Goal: Task Accomplishment & Management: Use online tool/utility

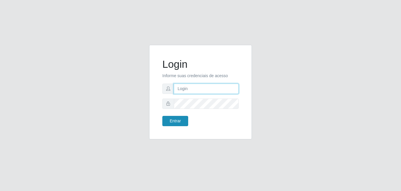
type input "[EMAIL_ADDRESS][DOMAIN_NAME]"
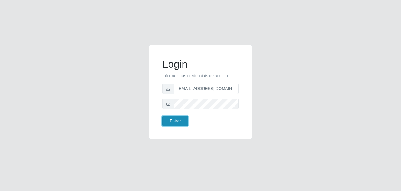
click at [183, 120] on button "Entrar" at bounding box center [175, 121] width 26 height 10
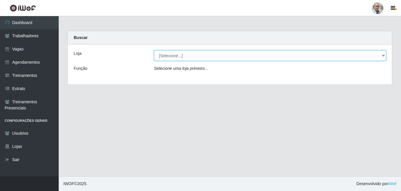
click at [381, 55] on select "[Selecione...] Mar Vermelho - Loja 04" at bounding box center [270, 55] width 232 height 10
select select "251"
click at [154, 50] on select "[Selecione...] Mar Vermelho - Loja 04" at bounding box center [270, 55] width 232 height 10
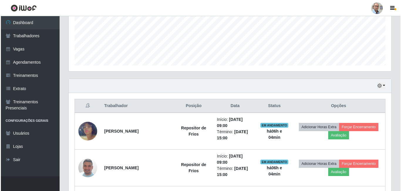
scroll to position [147, 0]
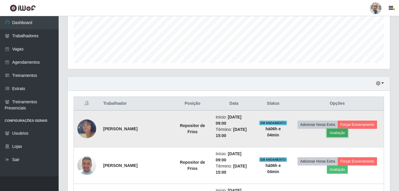
click at [339, 134] on button "Avaliação" at bounding box center [337, 133] width 21 height 8
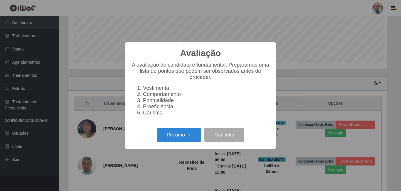
scroll to position [122, 320]
click at [186, 136] on button "Próximo →" at bounding box center [179, 135] width 45 height 14
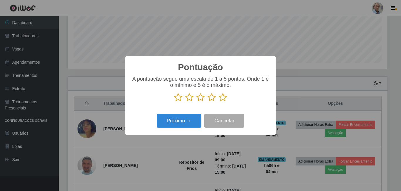
click at [214, 101] on icon at bounding box center [211, 97] width 8 height 9
click at [207, 102] on input "radio" at bounding box center [207, 102] width 0 height 0
click at [187, 120] on button "Próximo →" at bounding box center [179, 121] width 45 height 14
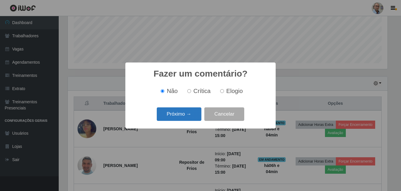
click at [190, 118] on button "Próximo →" at bounding box center [179, 114] width 45 height 14
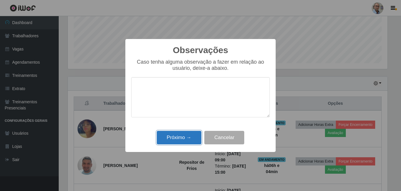
click at [189, 138] on button "Próximo →" at bounding box center [179, 138] width 45 height 14
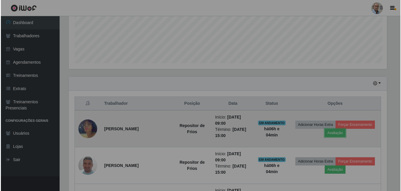
scroll to position [122, 322]
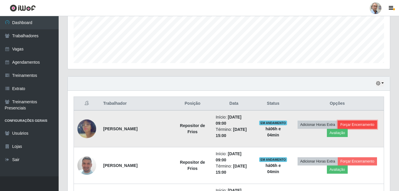
click at [357, 124] on button "Forçar Encerramento" at bounding box center [357, 125] width 39 height 8
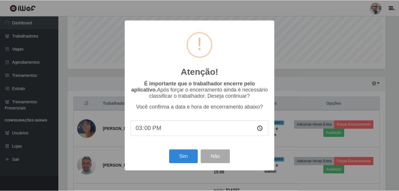
scroll to position [122, 320]
click at [190, 159] on button "Sim" at bounding box center [184, 157] width 28 height 14
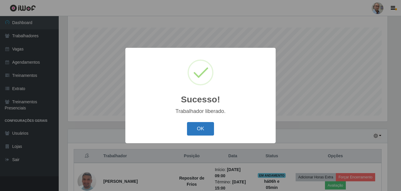
click at [198, 128] on button "OK" at bounding box center [200, 129] width 27 height 14
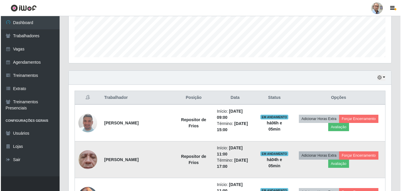
scroll to position [153, 0]
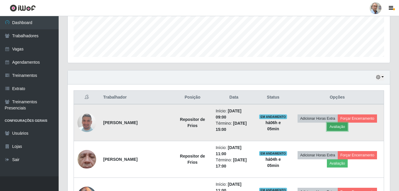
click at [340, 127] on button "Avaliação" at bounding box center [337, 127] width 21 height 8
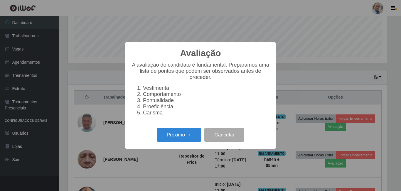
scroll to position [122, 320]
click at [179, 138] on button "Próximo →" at bounding box center [179, 135] width 45 height 14
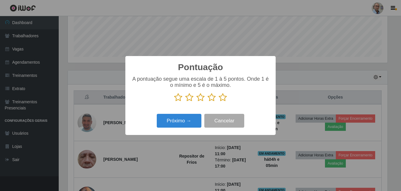
click at [221, 98] on icon at bounding box center [223, 97] width 8 height 9
click at [219, 102] on input "radio" at bounding box center [219, 102] width 0 height 0
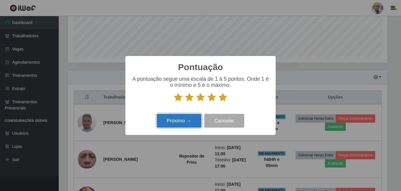
click at [185, 124] on button "Próximo →" at bounding box center [179, 121] width 45 height 14
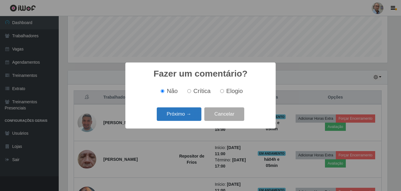
click at [188, 116] on button "Próximo →" at bounding box center [179, 114] width 45 height 14
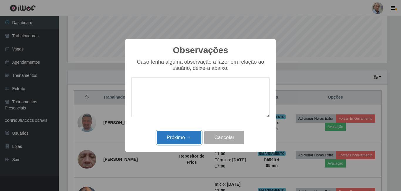
click at [185, 143] on button "Próximo →" at bounding box center [179, 138] width 45 height 14
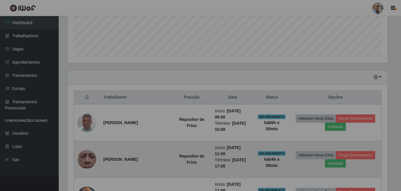
scroll to position [122, 322]
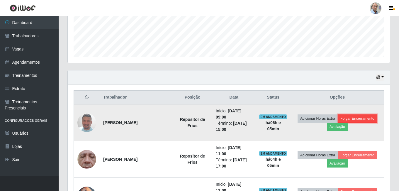
click at [358, 118] on button "Forçar Encerramento" at bounding box center [357, 118] width 39 height 8
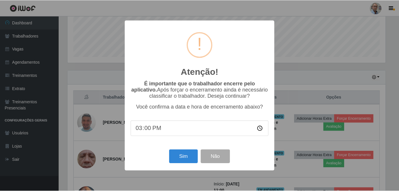
scroll to position [122, 320]
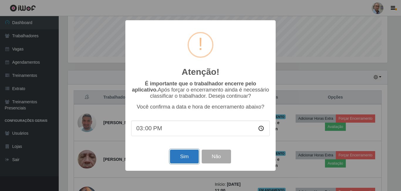
click at [185, 157] on button "Sim" at bounding box center [184, 157] width 28 height 14
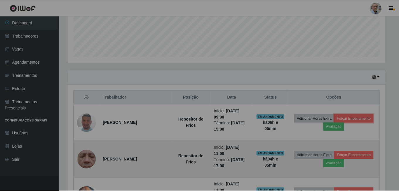
scroll to position [0, 0]
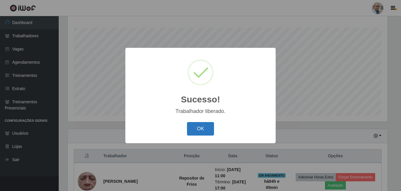
click at [202, 131] on button "OK" at bounding box center [200, 129] width 27 height 14
